Goal: Task Accomplishment & Management: Complete application form

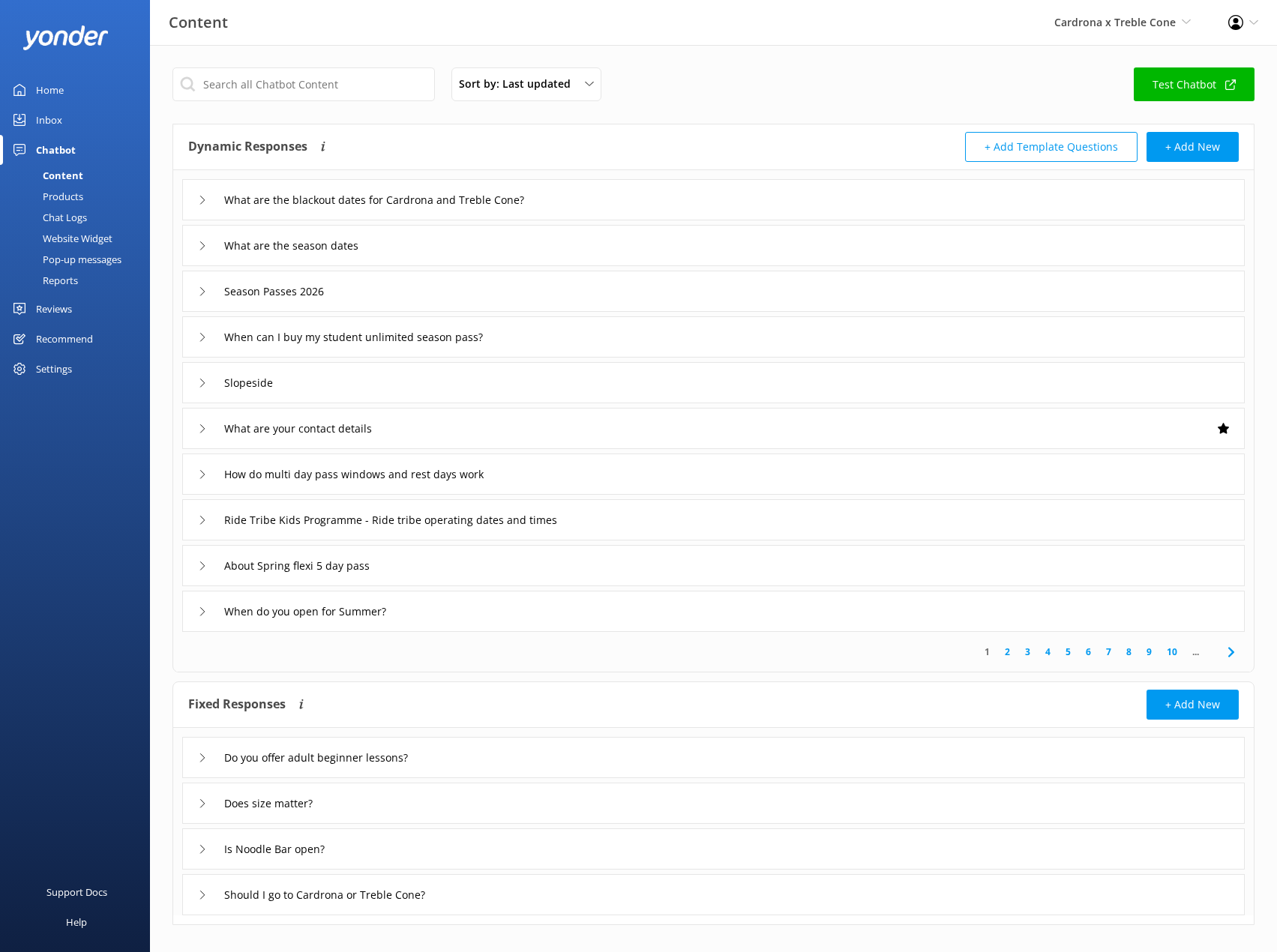
click at [48, 257] on div "Pop-up messages" at bounding box center [65, 259] width 112 height 21
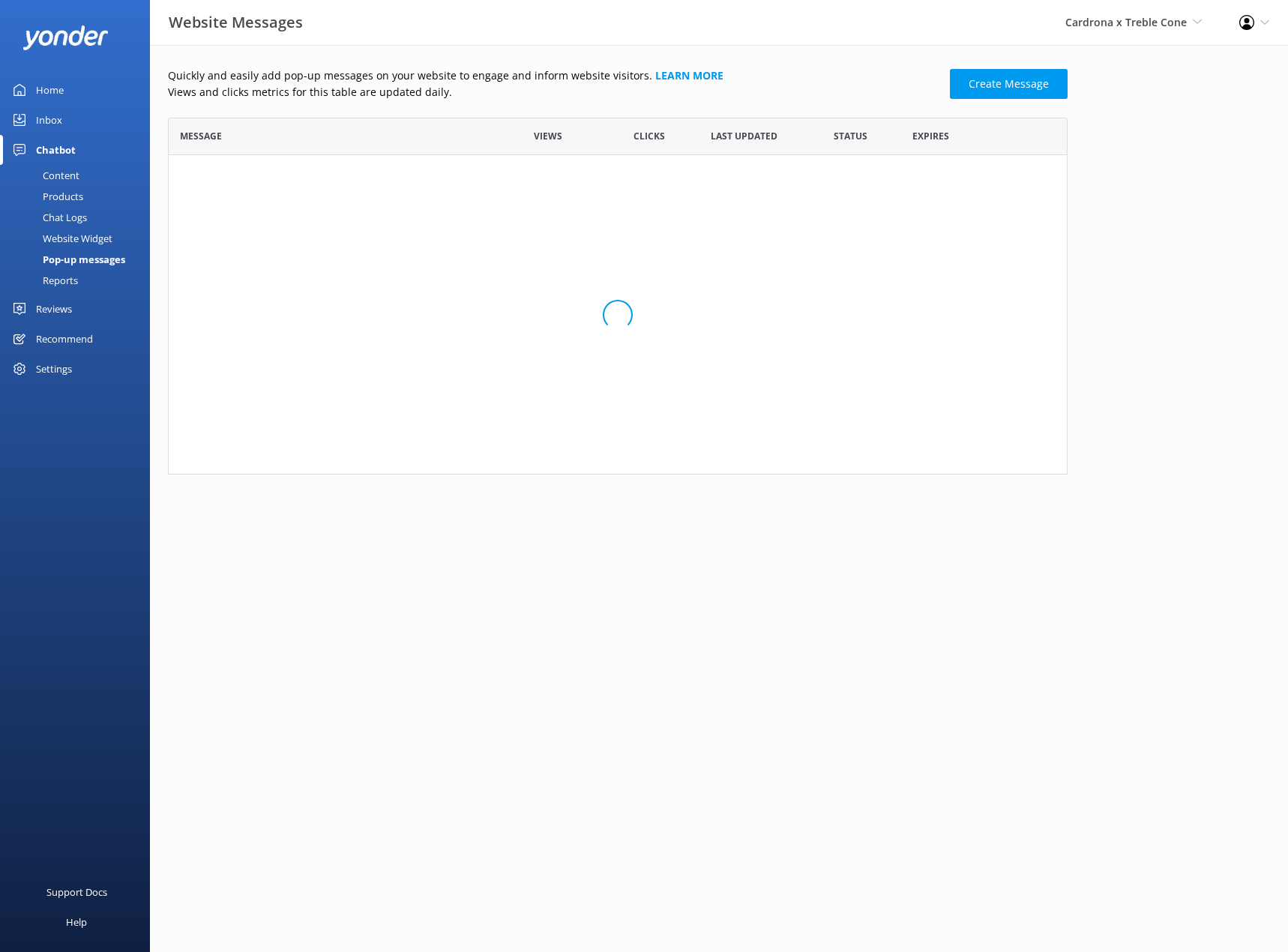
scroll to position [728, 889]
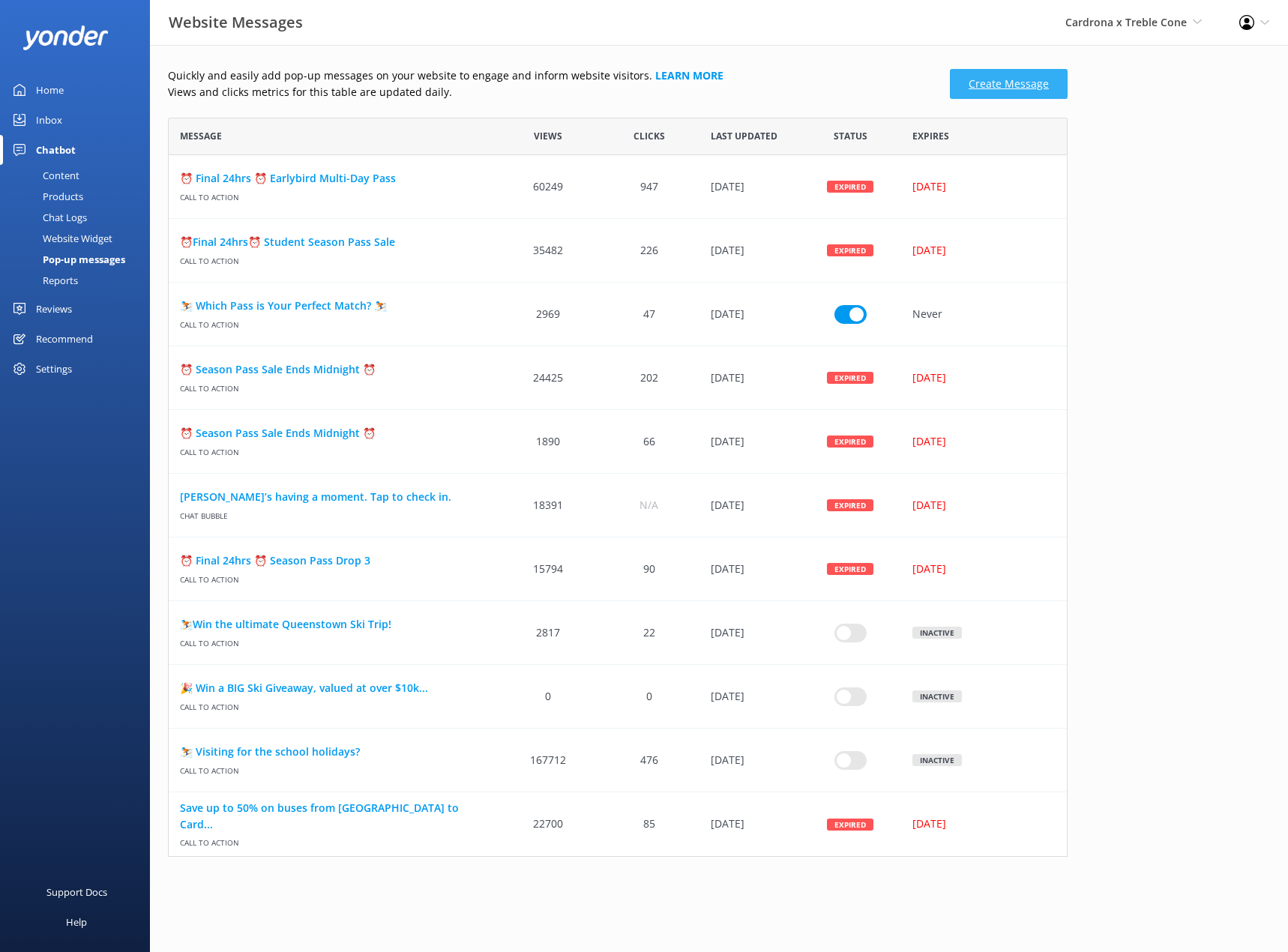
click at [1018, 92] on link "Create Message" at bounding box center [1008, 84] width 118 height 30
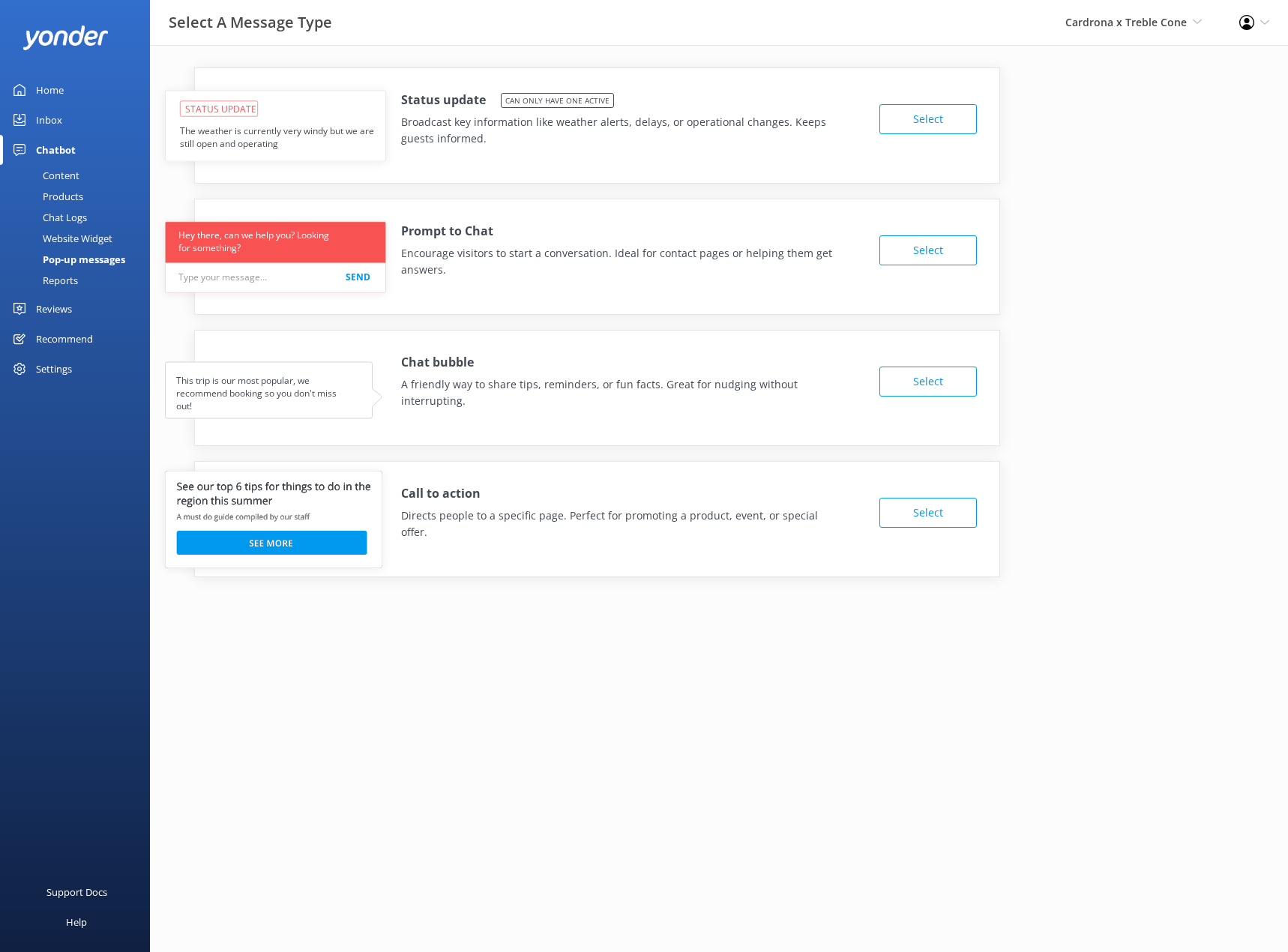
click at [951, 503] on button "Select" at bounding box center [928, 513] width 97 height 30
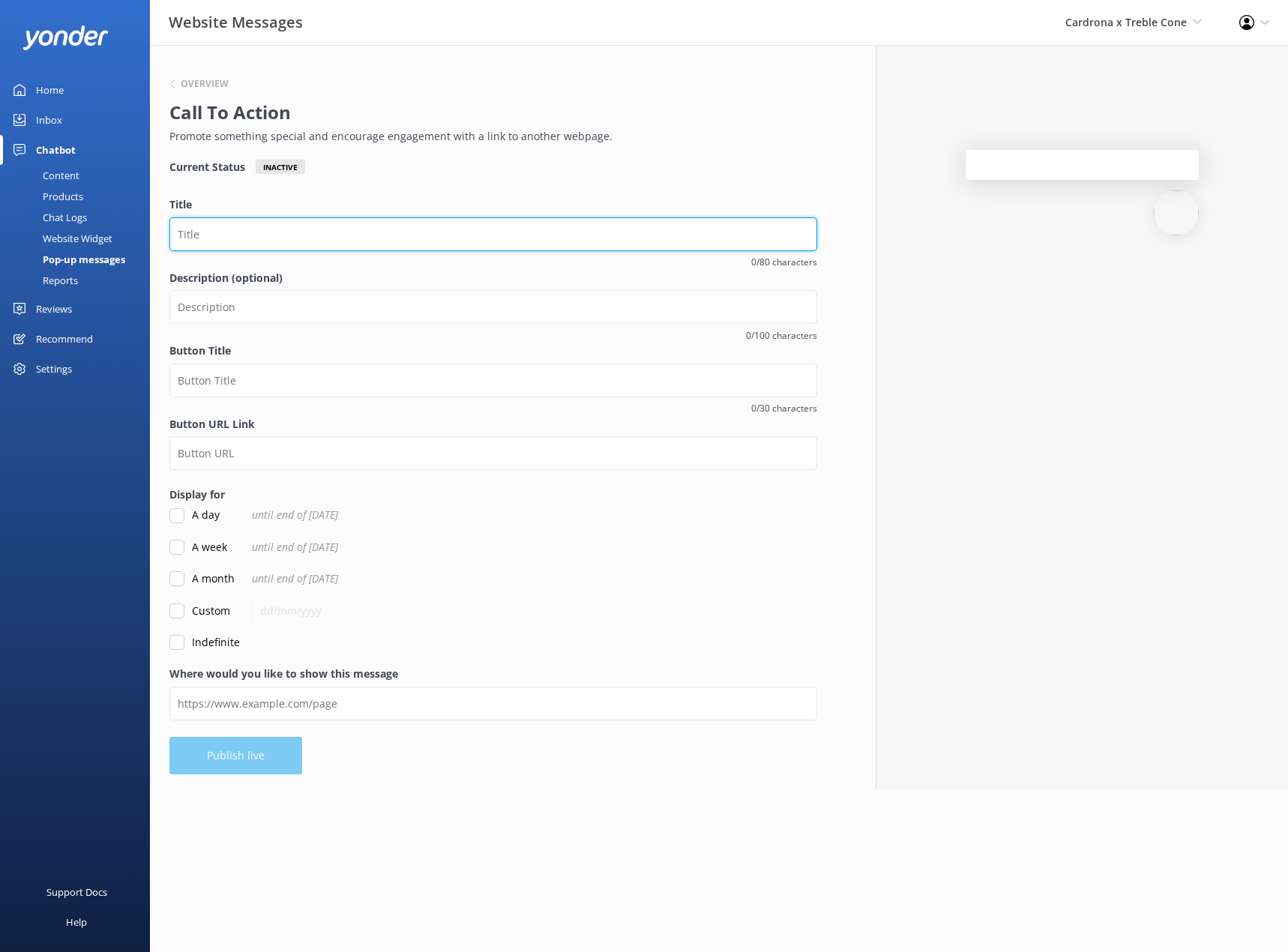
click at [203, 240] on input "Title" at bounding box center [493, 234] width 647 height 34
type input "⏰48 hours only: Season Pass Pre-Release sale on now!"
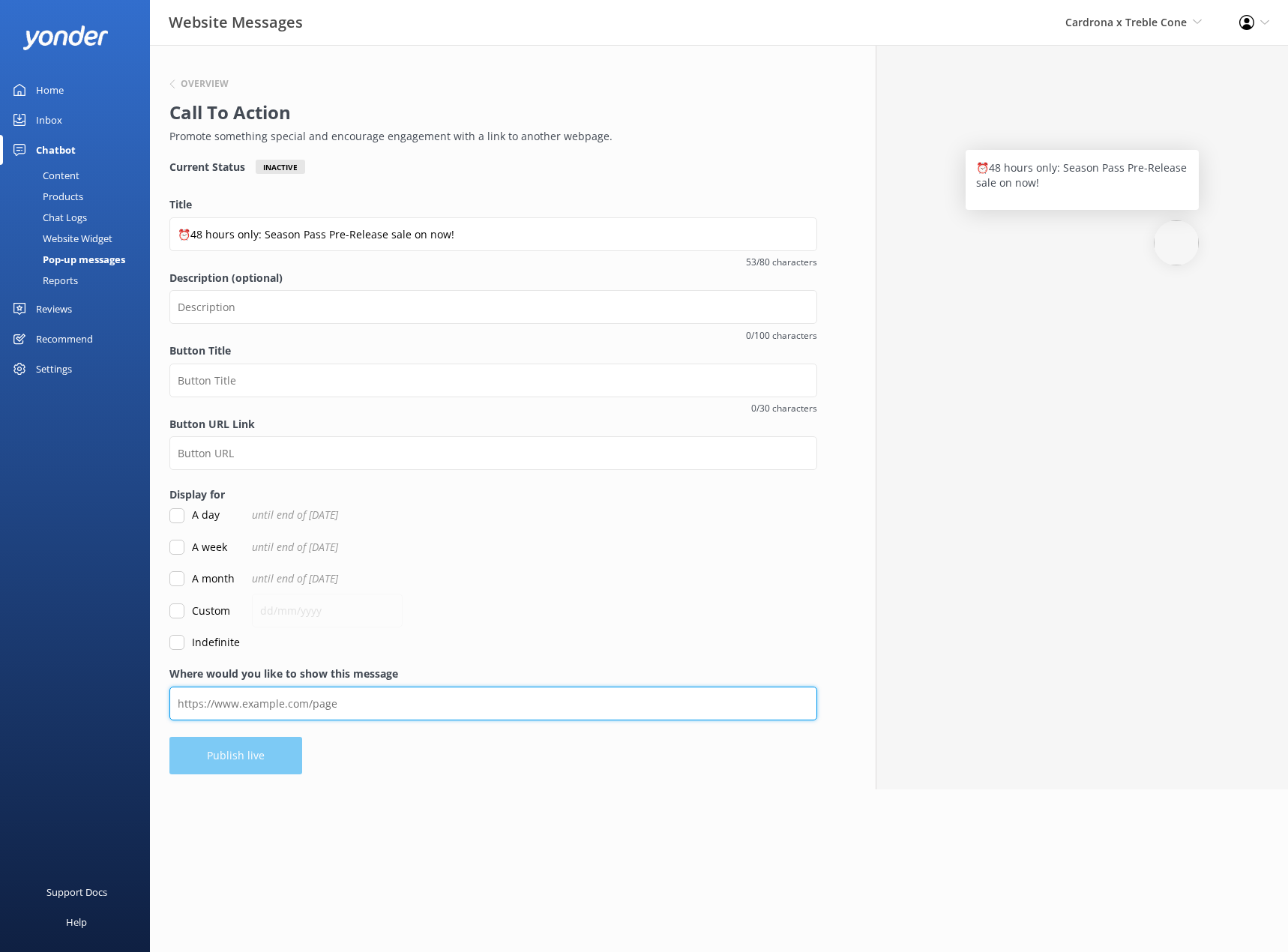
click at [186, 701] on input "Where would you like to show this message" at bounding box center [493, 703] width 647 height 34
type input "Buy Now"
drag, startPoint x: 255, startPoint y: 701, endPoint x: 219, endPoint y: 701, distance: 36.0
click at [219, 701] on input "Buy Now" at bounding box center [493, 705] width 647 height 34
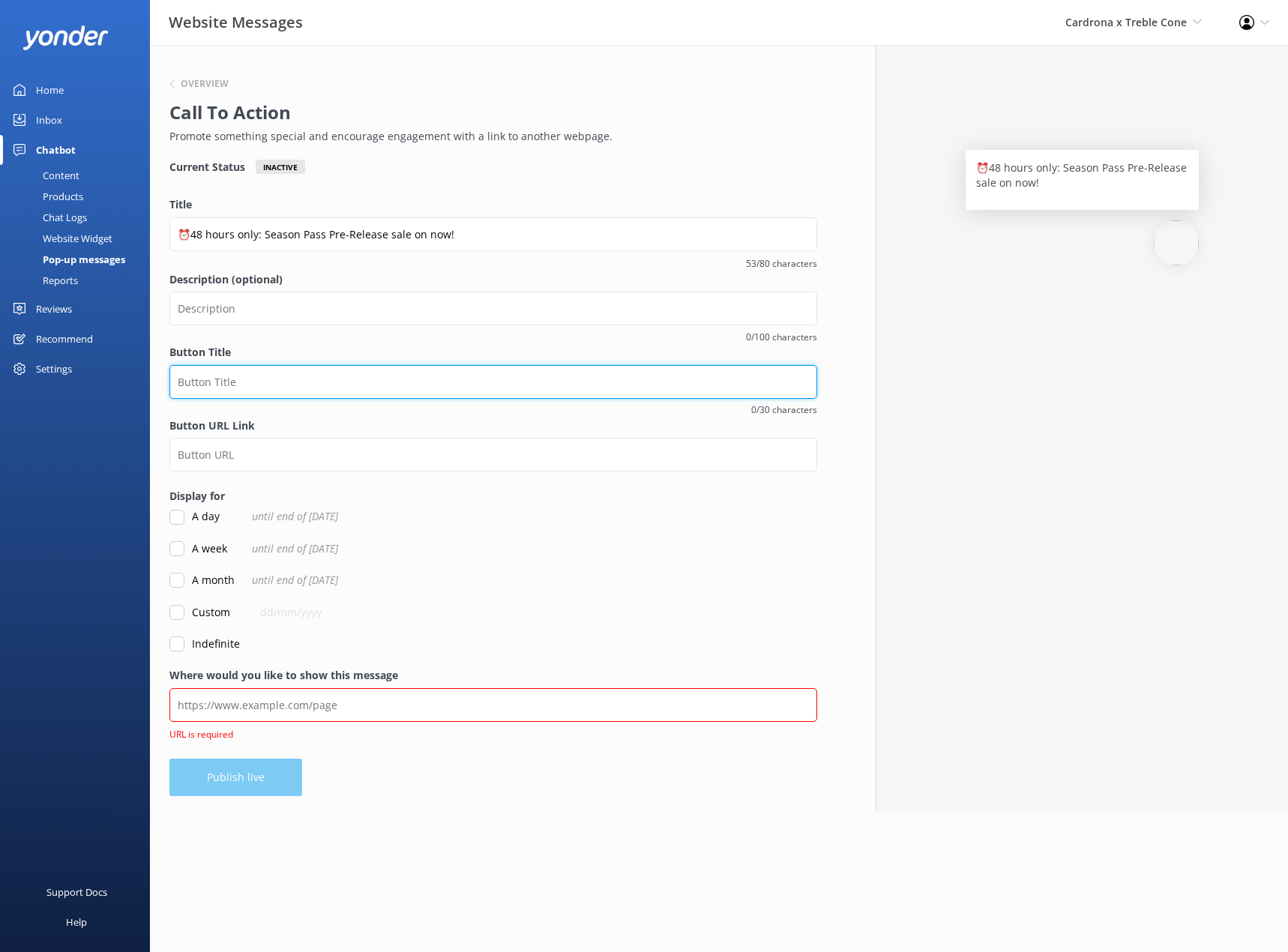
click at [210, 397] on input "Button Title" at bounding box center [493, 381] width 647 height 34
type input "Buy Now"
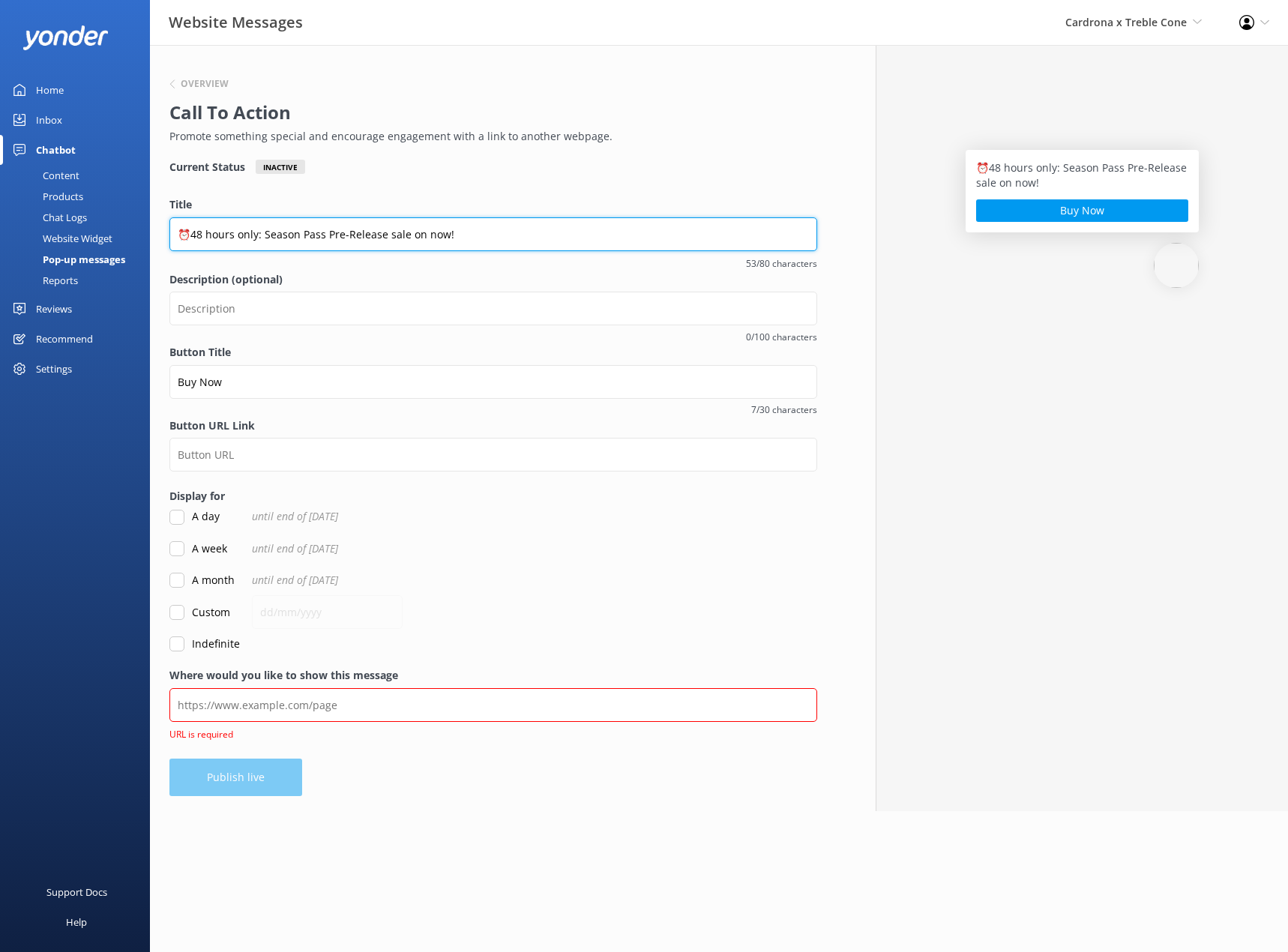
click at [460, 229] on input "⏰48 hours only: Season Pass Pre-Release sale on now!" at bounding box center [493, 234] width 647 height 34
type input "⏰48 hours only: Season Pass Pre-Release sale on now! ⛷️"
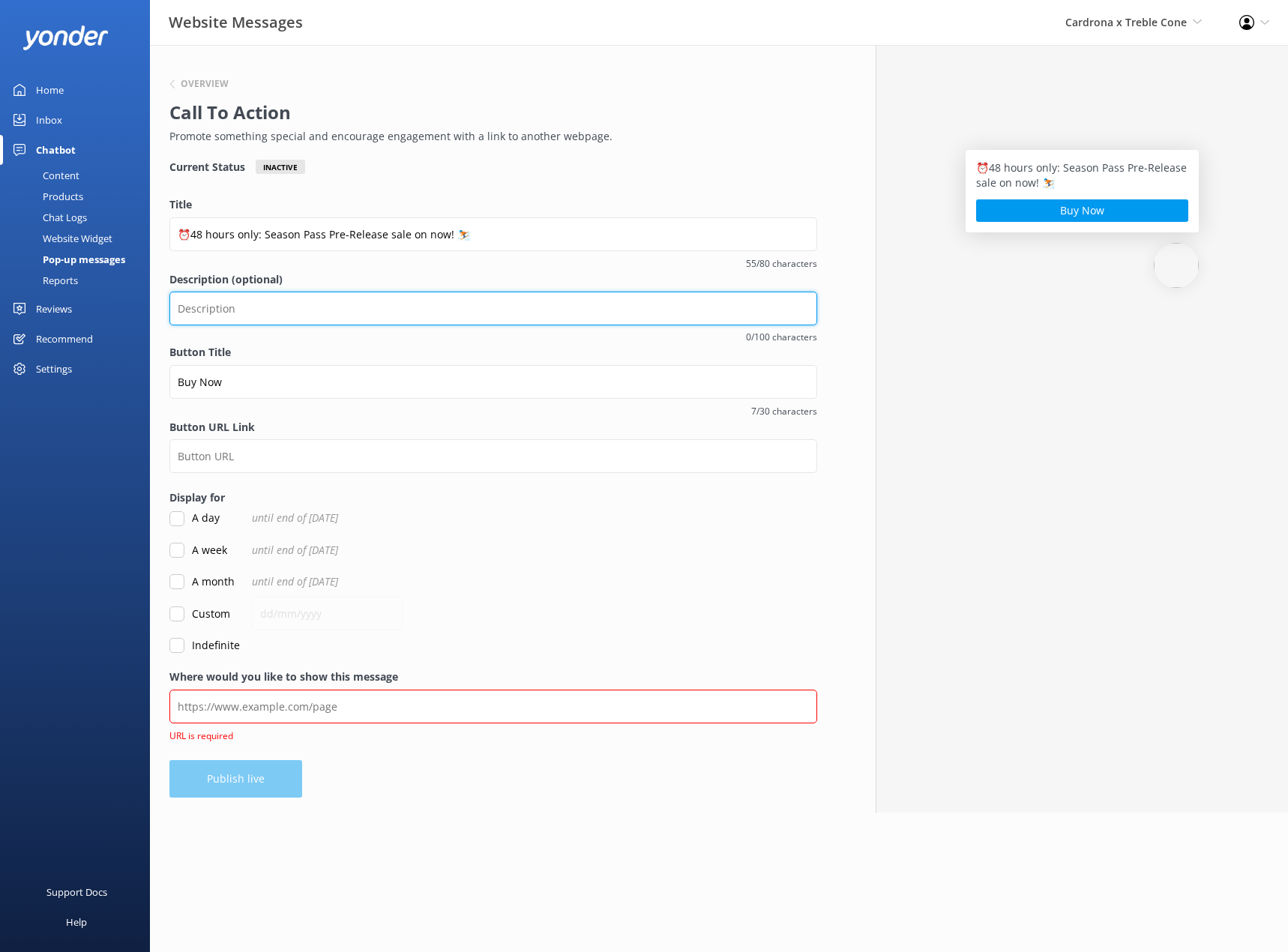
click at [261, 300] on input "Description (optional)" at bounding box center [493, 308] width 647 height 34
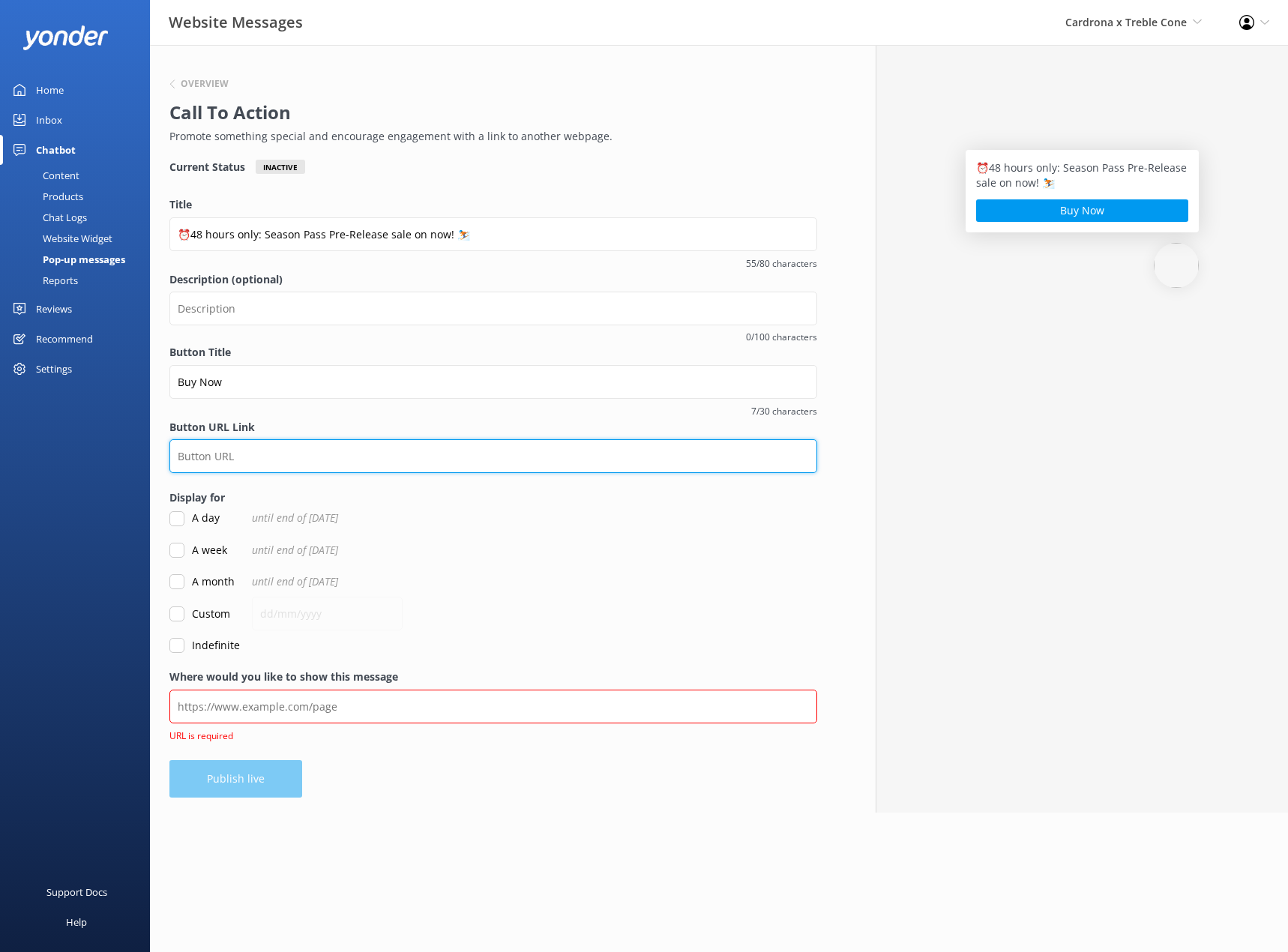
click at [189, 461] on input "Button URL Link" at bounding box center [493, 456] width 647 height 34
paste input "[URL][DOMAIN_NAME]"
type input "[URL][DOMAIN_NAME]"
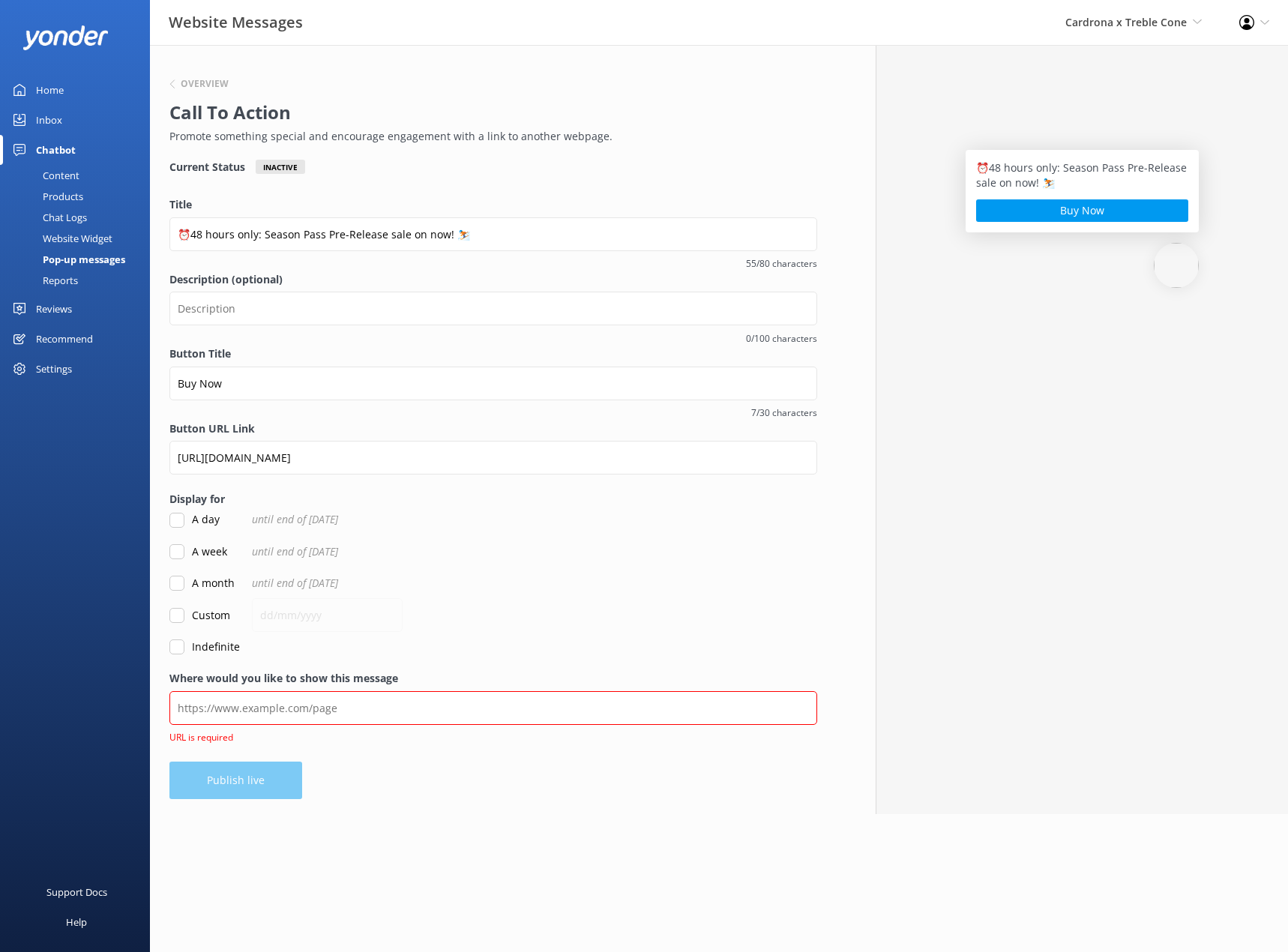
click at [610, 562] on form "Title ⏰48 hours only: Season Pass Pre-Release sale on now! ⛷️ 55/80 characters …" at bounding box center [493, 426] width 647 height 459
drag, startPoint x: 175, startPoint y: 616, endPoint x: 318, endPoint y: 614, distance: 143.0
click at [175, 615] on input "Custom" at bounding box center [177, 617] width 15 height 15
checkbox input "true"
click at [333, 623] on input "text" at bounding box center [327, 617] width 151 height 34
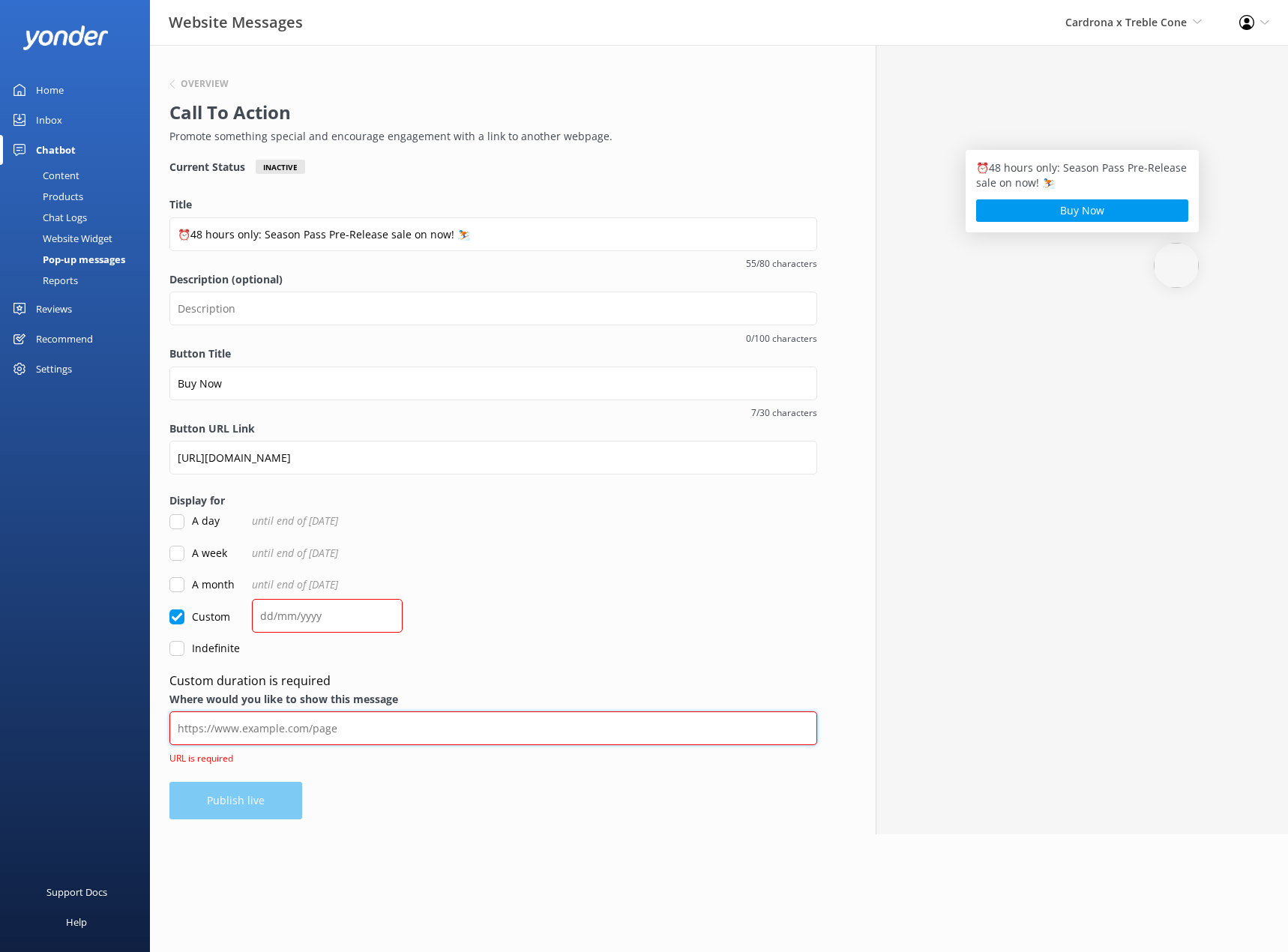
click at [245, 719] on input "Where would you like to show this message" at bounding box center [493, 728] width 647 height 34
click at [369, 739] on input "Where would you like to show this message" at bounding box center [493, 728] width 647 height 34
paste input "[URL][DOMAIN_NAME]"
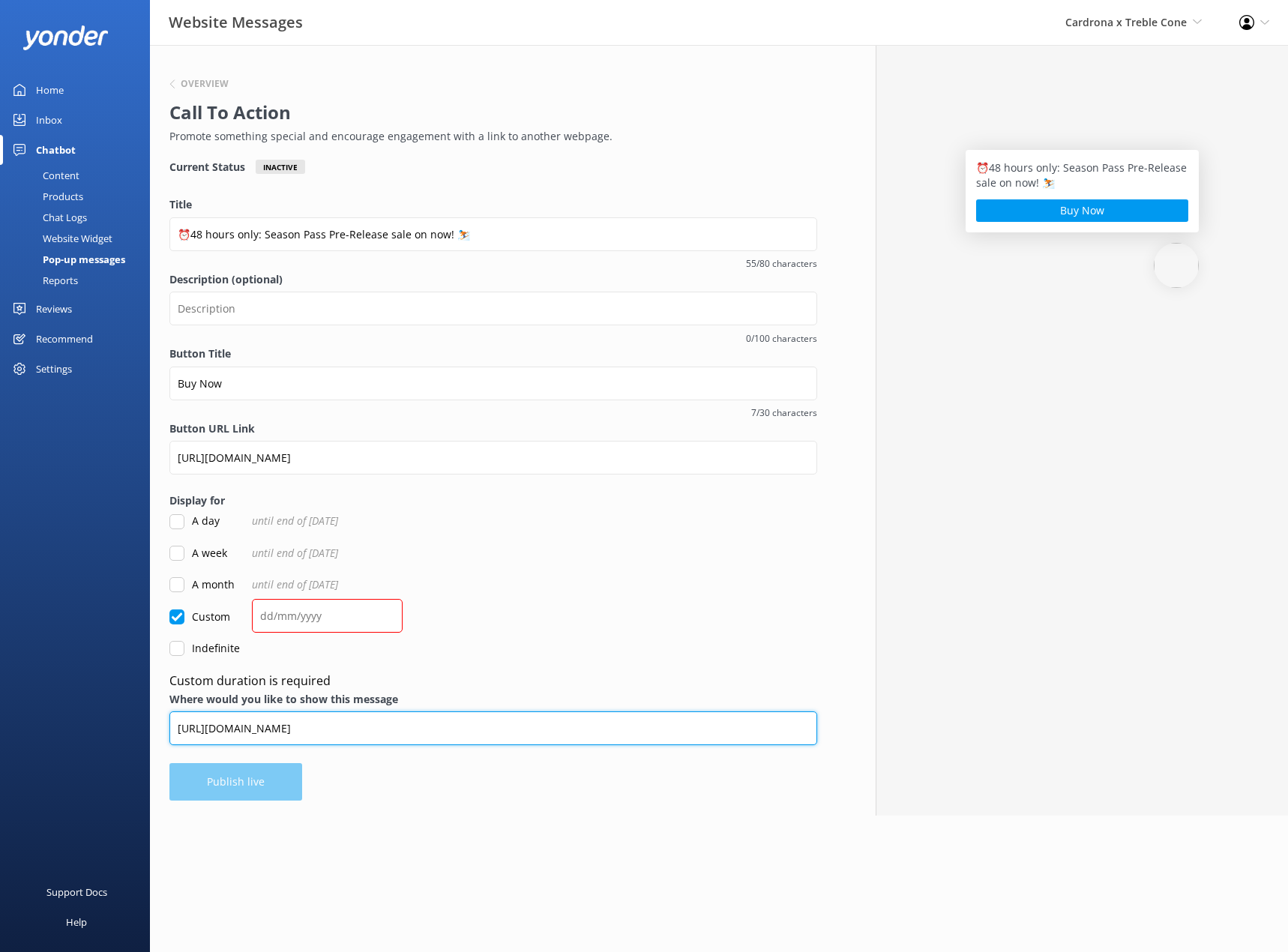
type input "[URL][DOMAIN_NAME]"
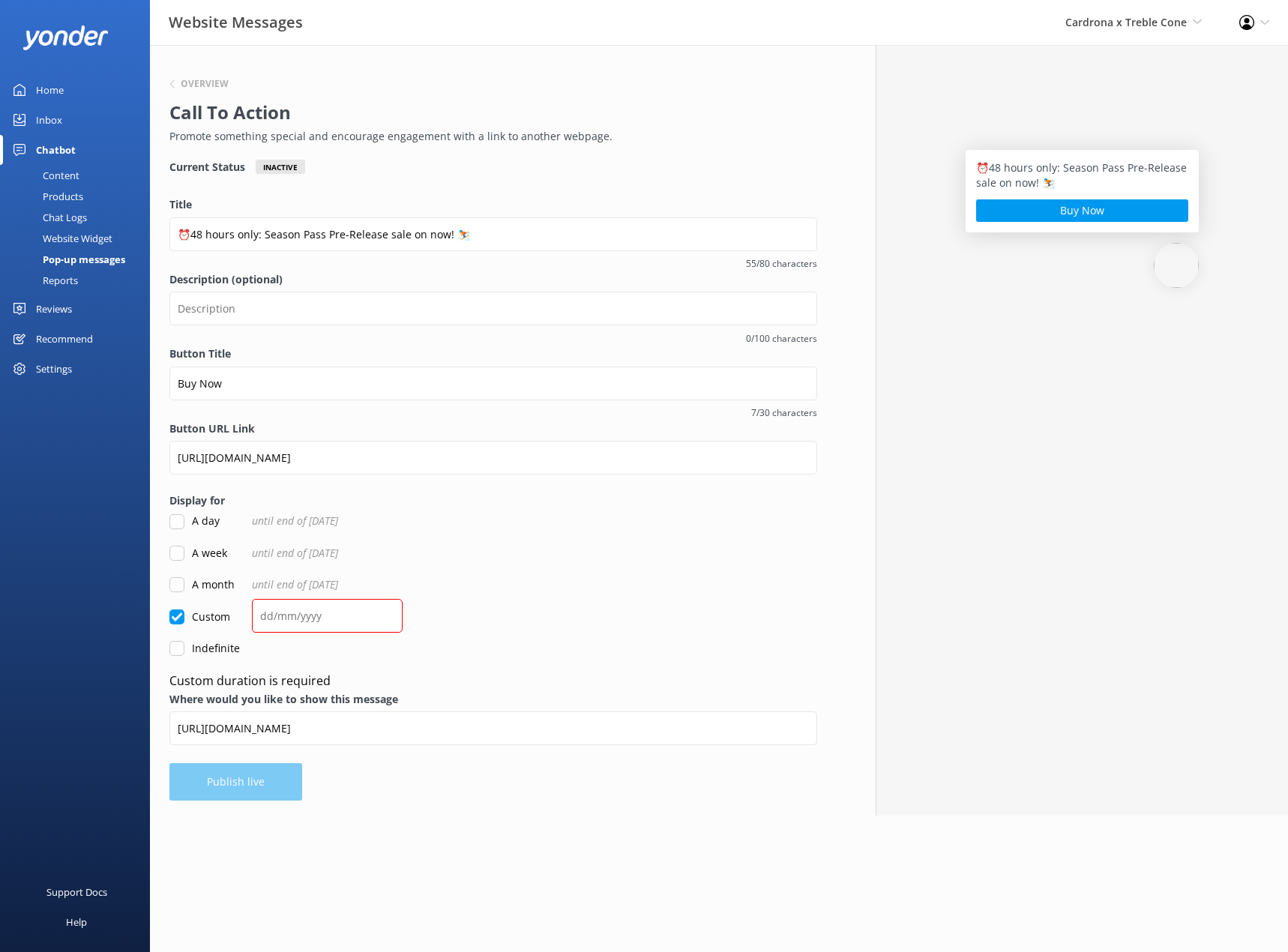
click at [552, 813] on div "Overview Call To Action Promote something special and encourage engagement with…" at bounding box center [493, 430] width 687 height 771
click at [323, 610] on input "text" at bounding box center [327, 616] width 151 height 34
click at [341, 622] on input "text" at bounding box center [327, 616] width 151 height 34
type input "[DATE]"
drag, startPoint x: 616, startPoint y: 658, endPoint x: 607, endPoint y: 659, distance: 9.1
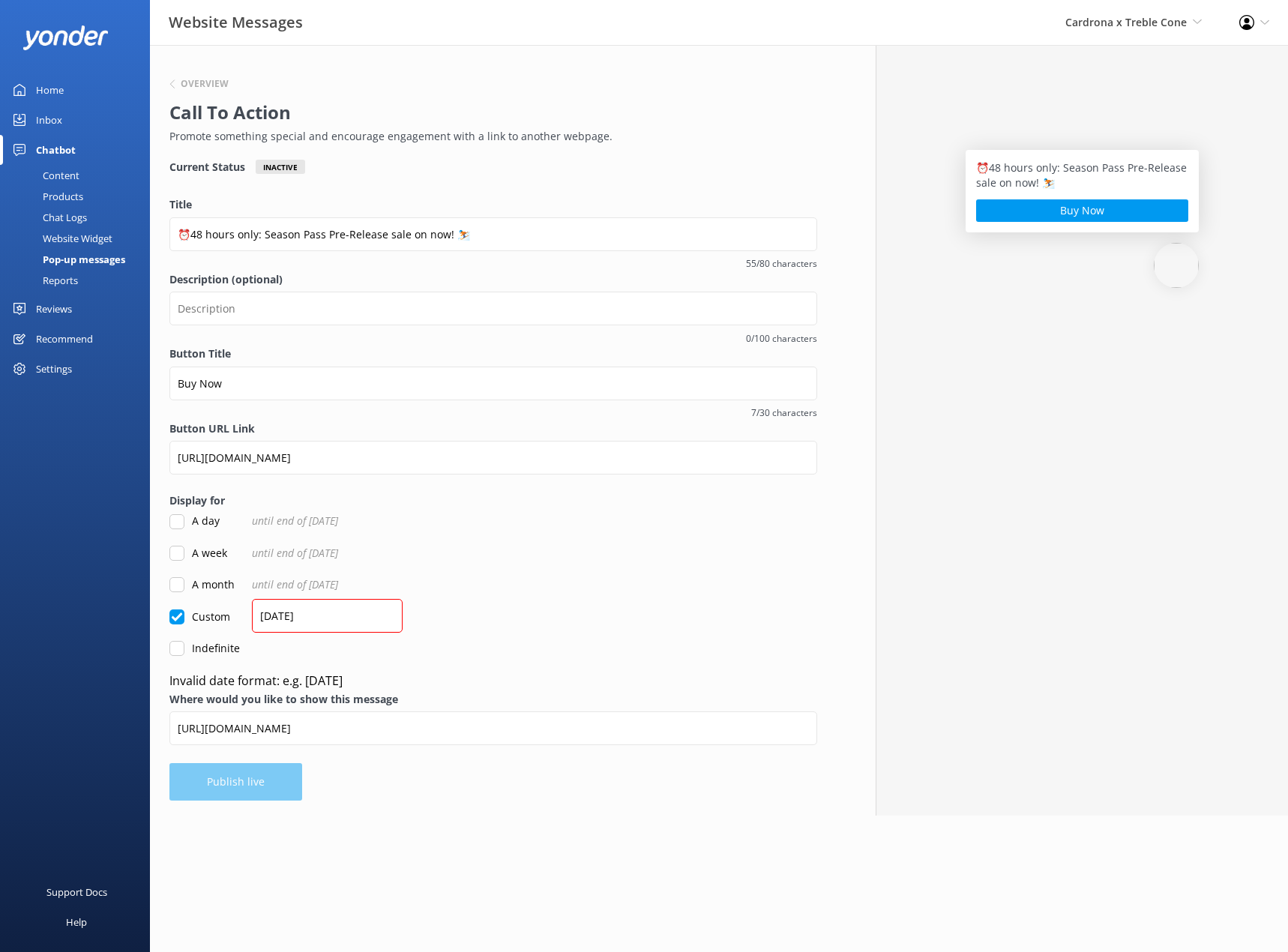
click at [617, 658] on form "Title ⏰48 hours only: Season Pass Pre-Release sale on now! ⛷️ 55/80 characters …" at bounding box center [493, 444] width 647 height 495
click at [259, 223] on input "⏰48 hours only: Season Pass Pre-Release sale on now! ⛷️" at bounding box center [493, 234] width 647 height 34
click at [167, 231] on div "Overview Call To Action Promote something special and encourage engagement with…" at bounding box center [493, 430] width 687 height 771
drag, startPoint x: 262, startPoint y: 231, endPoint x: 298, endPoint y: 270, distance: 53.1
click at [262, 231] on input "⏰48 hours only Season Pass Pre-Release sale on now! ⛷️" at bounding box center [493, 234] width 647 height 34
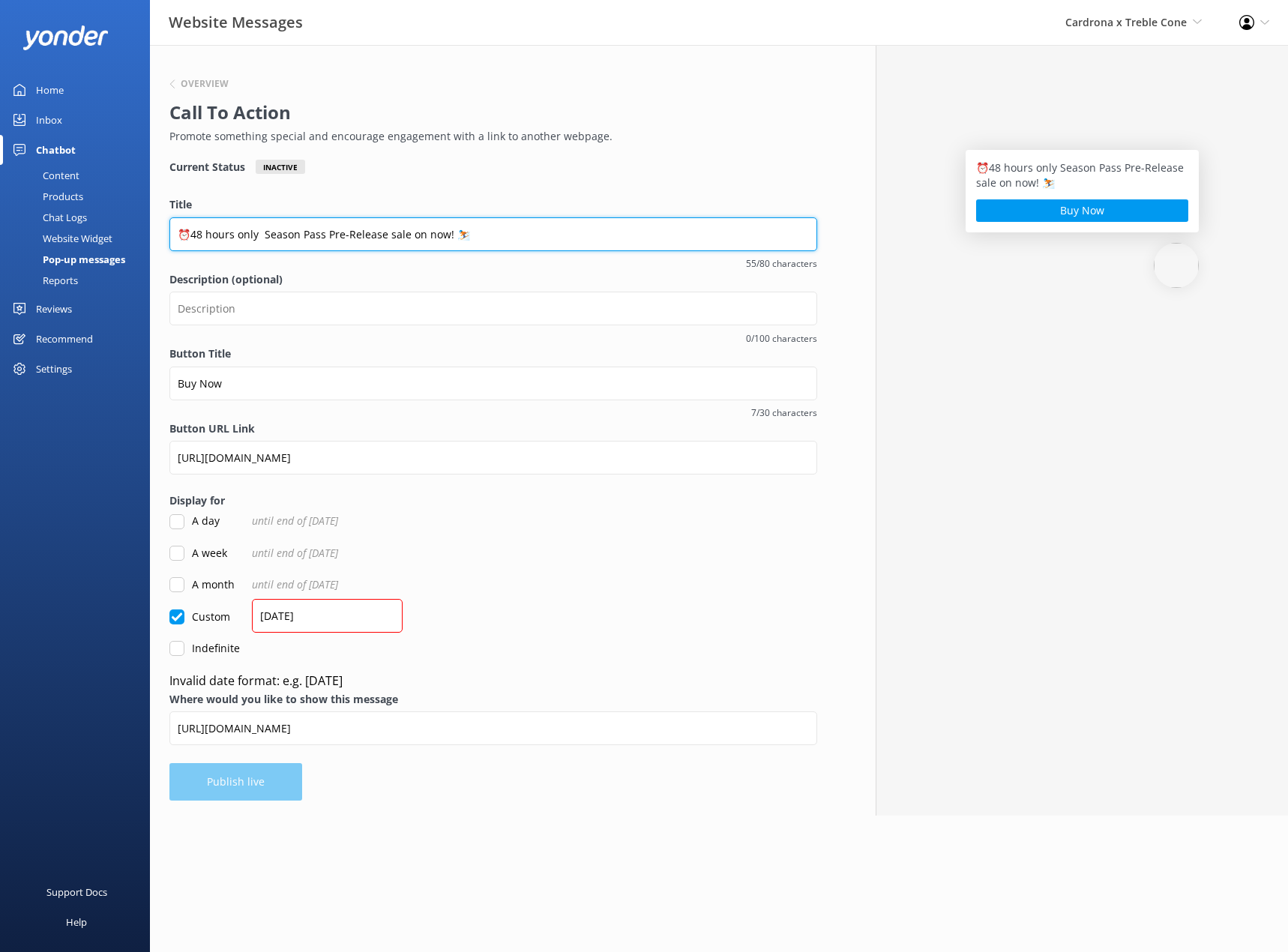
paste input "⏰"
click at [503, 239] on input "⏰48 hours only ⏰ Season Pass Pre-Release sale on now! ⛷️" at bounding box center [493, 234] width 647 height 34
click at [433, 237] on input "⏰48 hours only ⏰ Season Pass Pre-Release sale on now! ⛷️" at bounding box center [493, 234] width 647 height 34
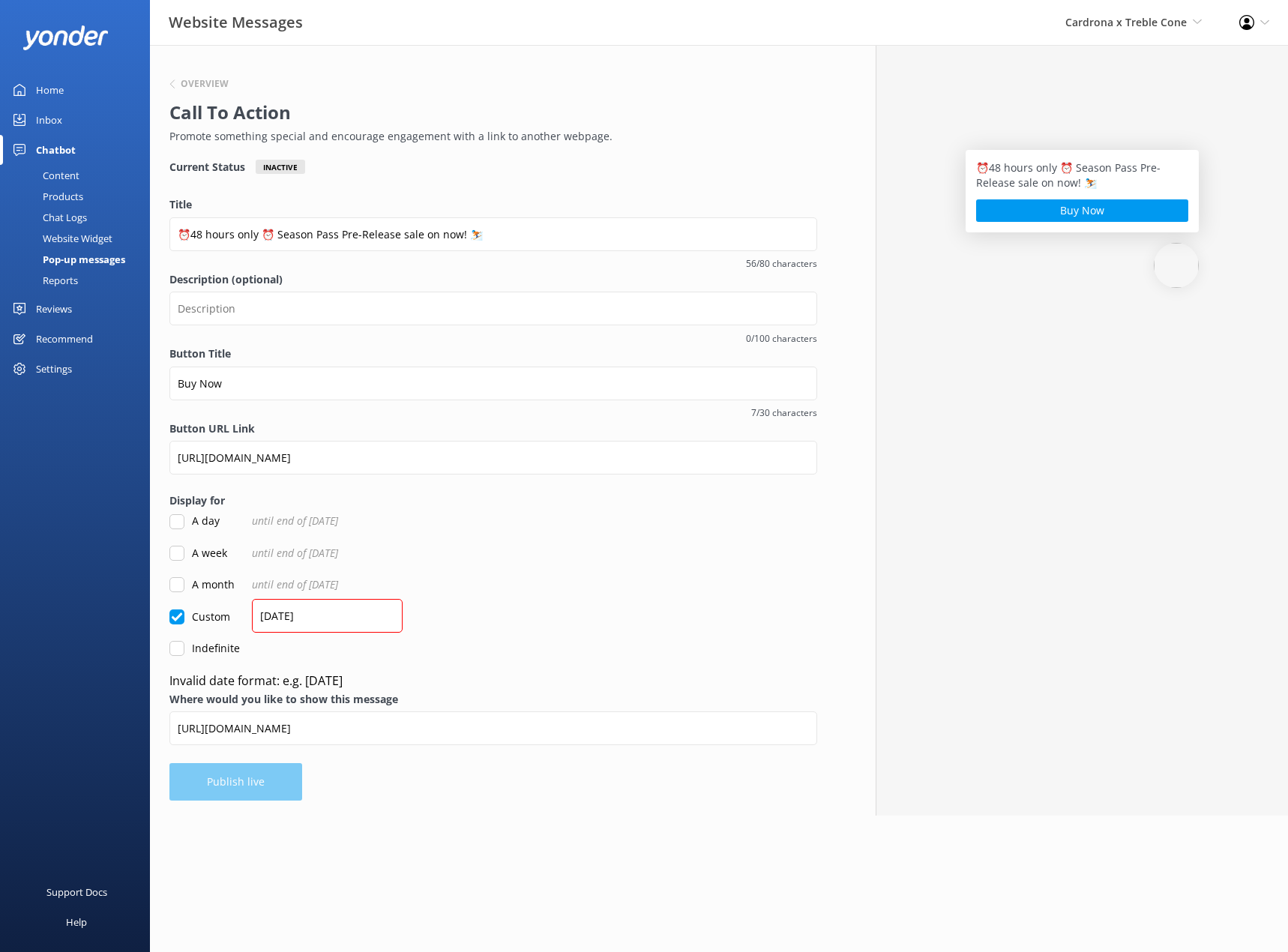
click at [656, 103] on h2 "Call To Action" at bounding box center [490, 112] width 641 height 29
click at [464, 234] on input "⏰48 hours only ⏰ Season Pass Pre-Release sale on now! ⛷️" at bounding box center [493, 234] width 647 height 34
type input "⏰48 hours only ⏰ Season Pass Pre-Release sale on now! ⛷️"
click at [699, 151] on div "Overview Call To Action Promote something special and encourage engagement with…" at bounding box center [493, 110] width 647 height 99
click at [326, 611] on input "[DATE]" at bounding box center [327, 616] width 151 height 34
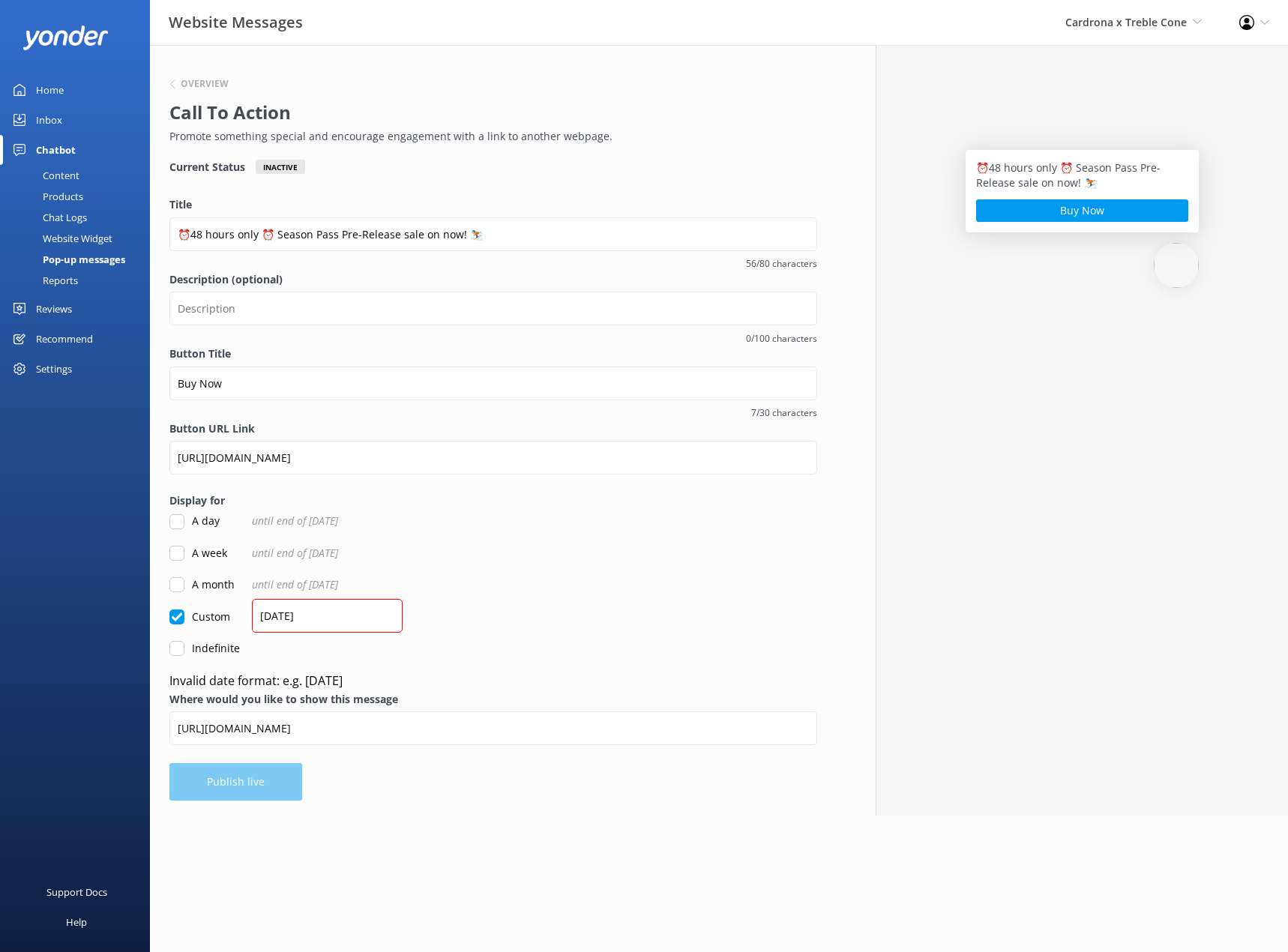
click at [512, 597] on form "Title ⏰48 hours only ⏰ Season Pass Pre-Release sale on now! ⛷️ 56/80 characters…" at bounding box center [493, 444] width 647 height 495
drag, startPoint x: 293, startPoint y: 620, endPoint x: 340, endPoint y: 646, distance: 53.7
click at [293, 618] on input "[DATE]" at bounding box center [327, 616] width 151 height 34
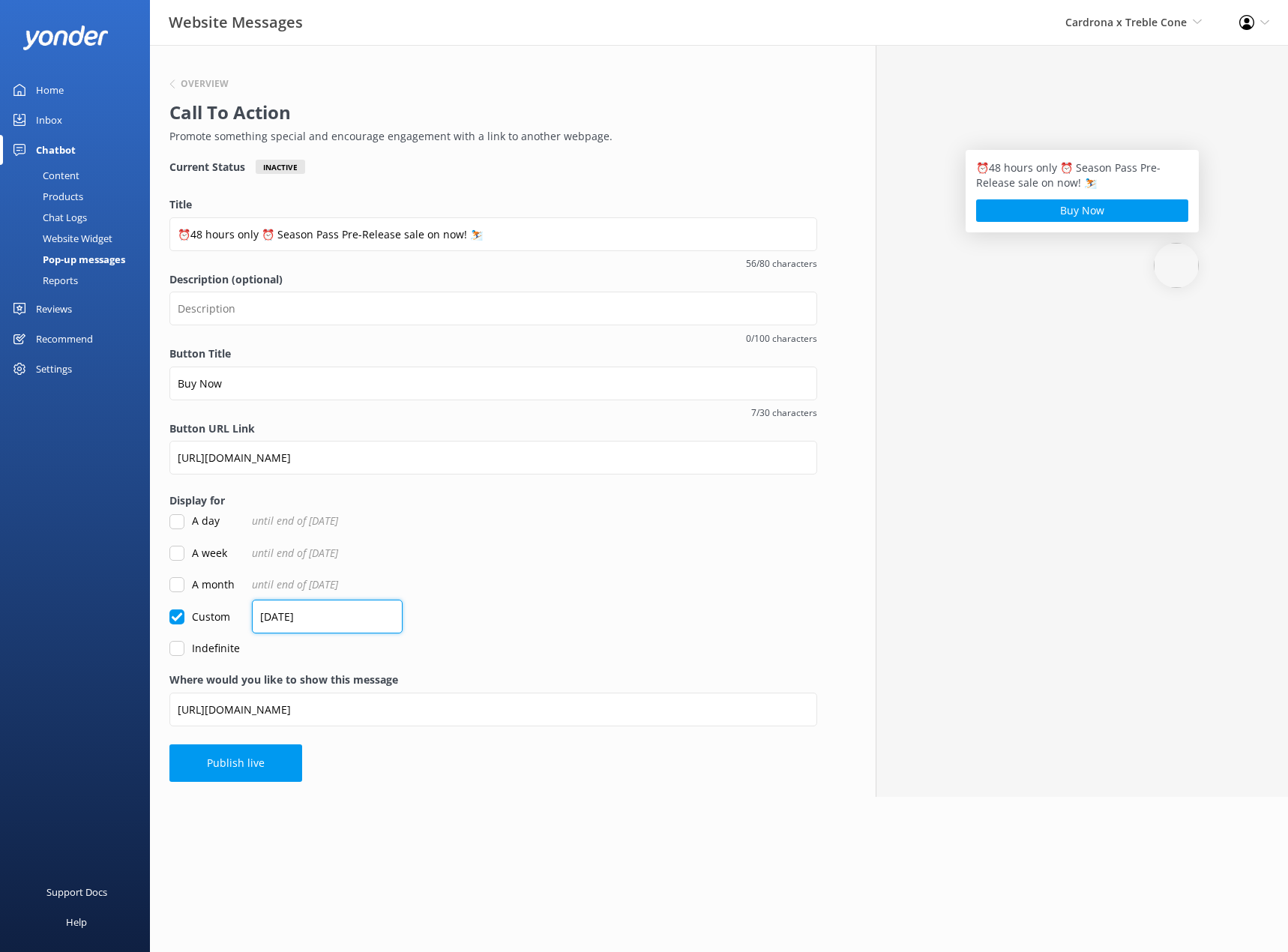
type input "[DATE]"
click at [643, 552] on div "A week until end of [DATE]" at bounding box center [493, 553] width 647 height 17
